Goal: Task Accomplishment & Management: Manage account settings

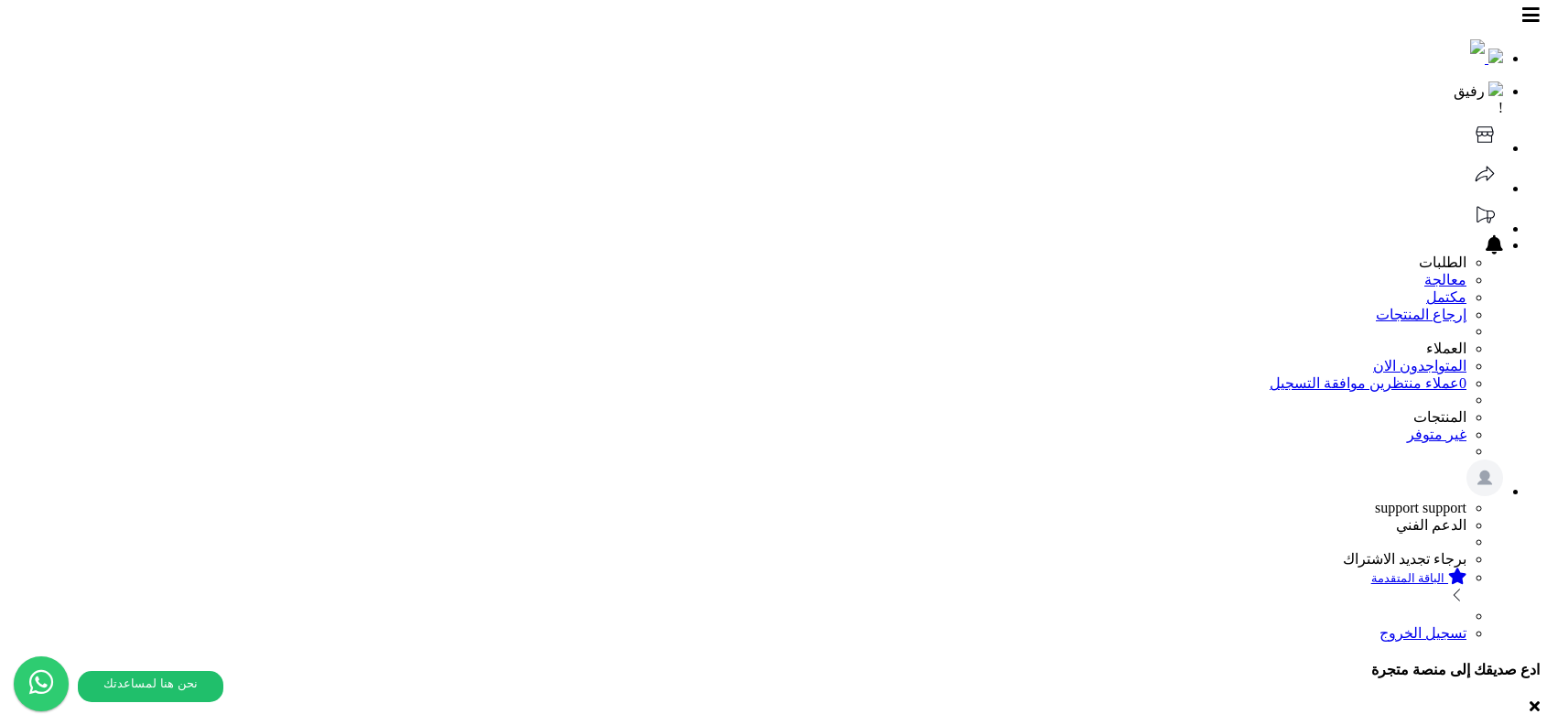
click at [1466, 140] on link at bounding box center [1484, 148] width 37 height 16
click at [1475, 126] on icon at bounding box center [1483, 134] width 17 height 16
